Goal: Transaction & Acquisition: Register for event/course

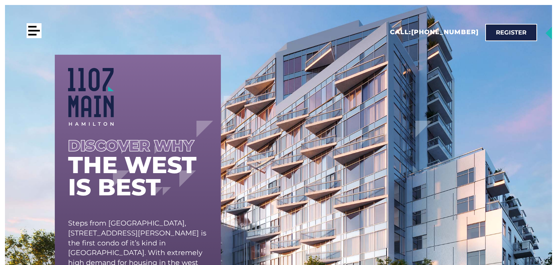
click at [41, 34] on div at bounding box center [34, 30] width 15 height 15
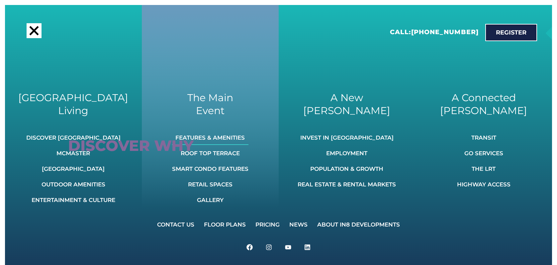
click at [208, 138] on link "Features & Amenities" at bounding box center [210, 138] width 76 height 15
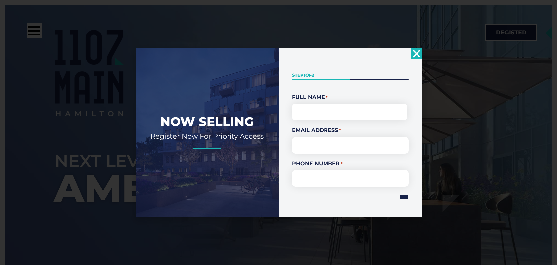
click at [432, 105] on div "Now Selling Register Now For Priority Access " * " indicates required fields St…" at bounding box center [278, 132] width 557 height 265
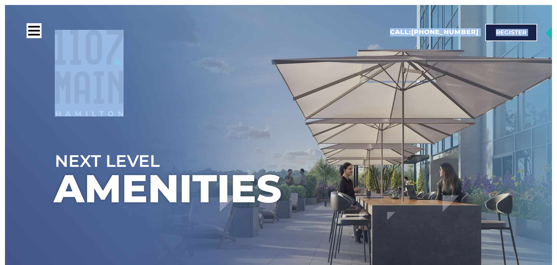
drag, startPoint x: 142, startPoint y: 100, endPoint x: 65, endPoint y: 51, distance: 91.5
copy div "Call: 416-800-3129 Register Get it from the main source . Be the first to recei…"
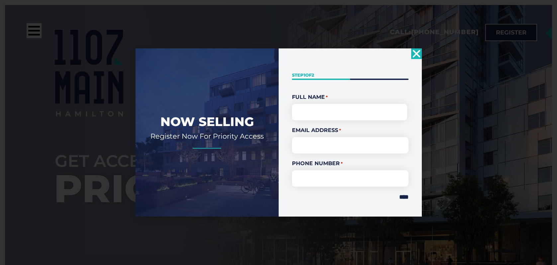
click at [431, 160] on div "Now Selling Register Now For Priority Access " * " indicates required fields St…" at bounding box center [278, 132] width 557 height 265
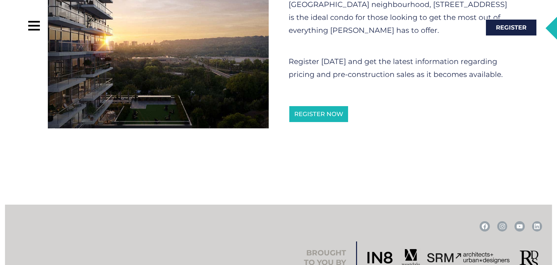
scroll to position [475, 0]
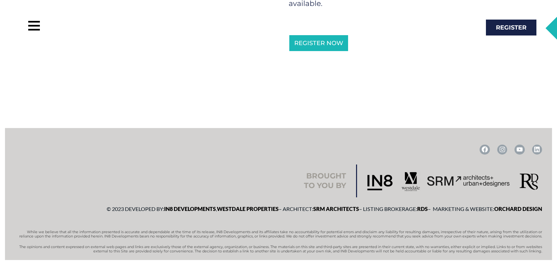
scroll to position [348, 0]
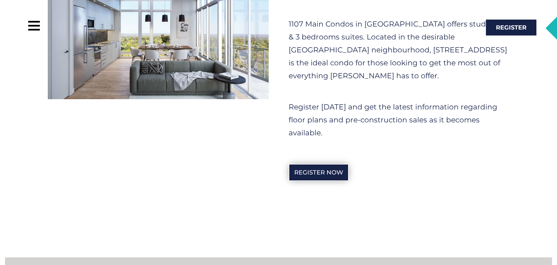
click at [332, 171] on span "Register Now" at bounding box center [318, 173] width 49 height 6
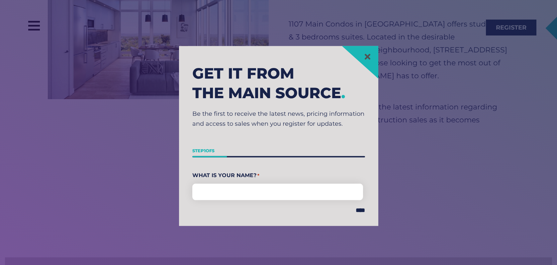
click at [468, 85] on section "Get it from the main source . Be the first to receive the latest news, pricing …" at bounding box center [278, 135] width 550 height 265
click at [372, 60] on link at bounding box center [367, 56] width 8 height 8
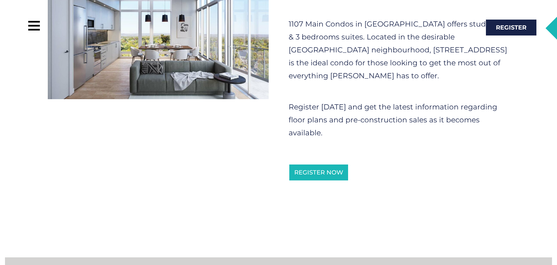
click at [342, 46] on div "Call: 416-800-3129 Register" at bounding box center [274, 28] width 534 height 42
